Goal: Task Accomplishment & Management: Use online tool/utility

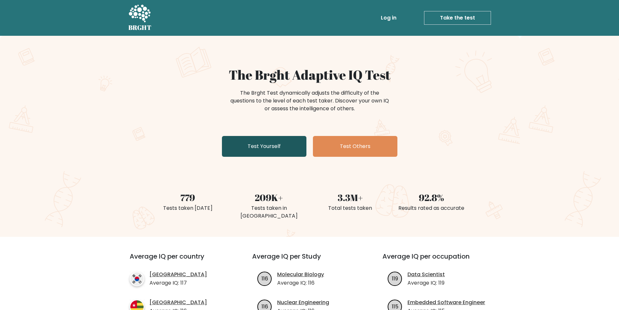
click at [274, 146] on link "Test Yourself" at bounding box center [264, 146] width 84 height 21
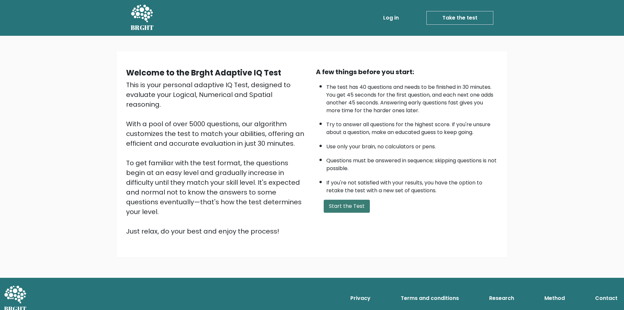
click at [345, 206] on button "Start the Test" at bounding box center [347, 206] width 46 height 13
